Goal: Task Accomplishment & Management: Use online tool/utility

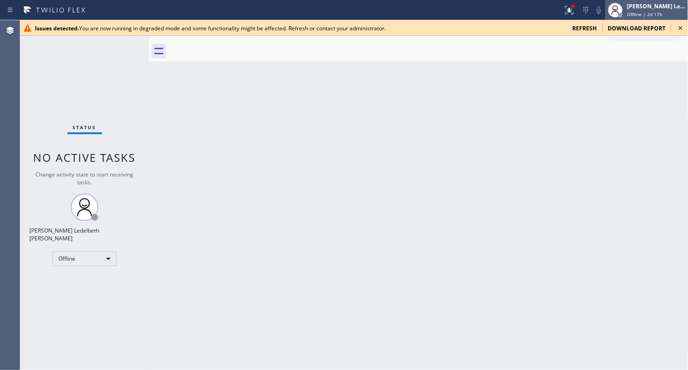
click at [516, 28] on icon at bounding box center [680, 28] width 11 height 11
click at [516, 18] on div "Mitz [PERSON_NAME] Offline | 2d 17h" at bounding box center [646, 10] width 83 height 20
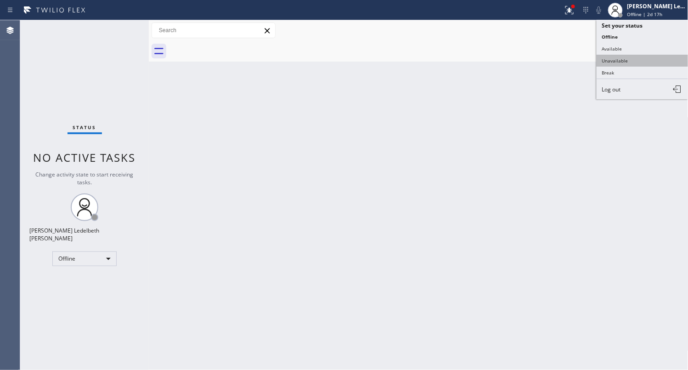
click at [516, 61] on button "Unavailable" at bounding box center [643, 61] width 92 height 12
